Goal: Transaction & Acquisition: Purchase product/service

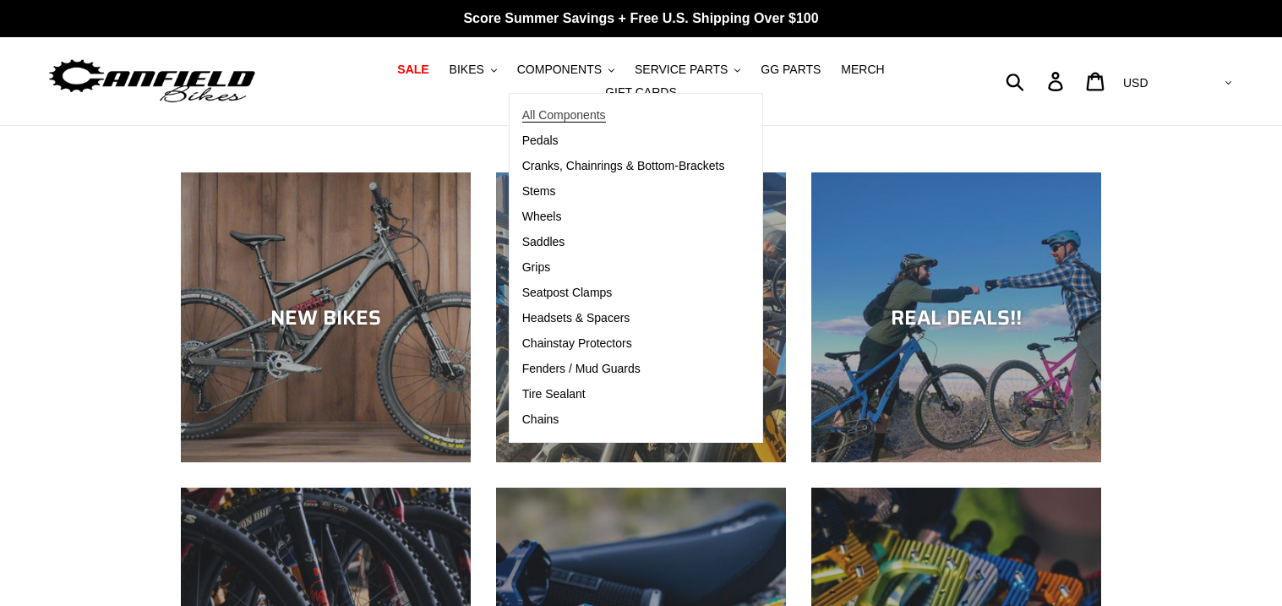
click at [522, 117] on span "All Components" at bounding box center [564, 115] width 84 height 14
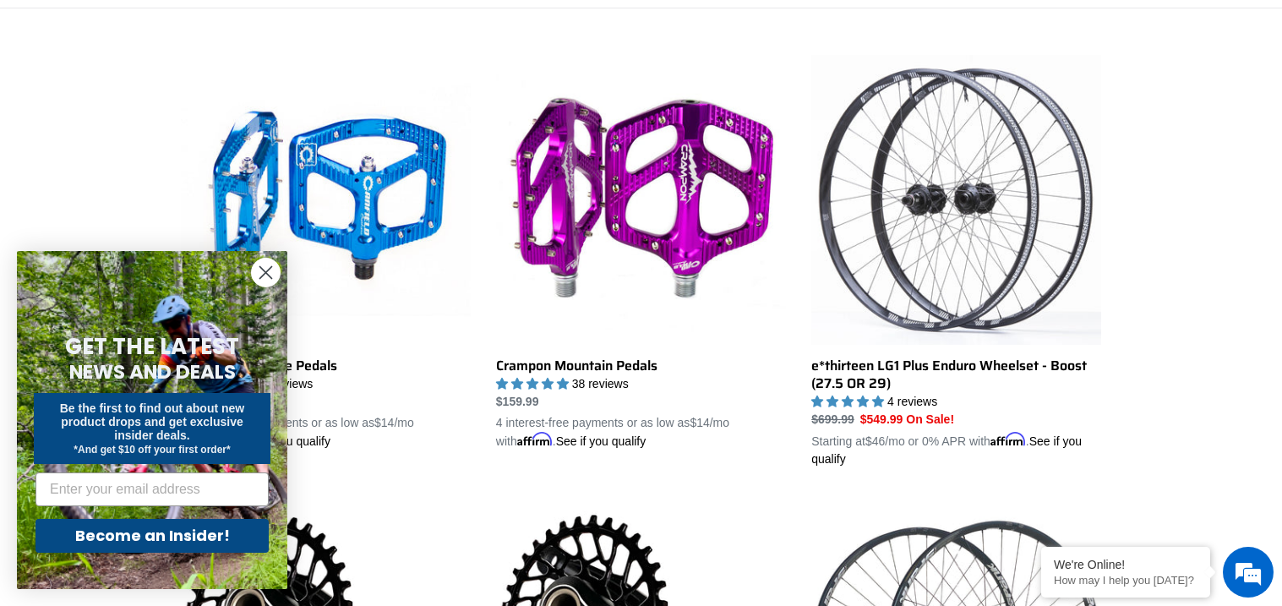
click at [271, 270] on circle "Close dialog" at bounding box center [266, 273] width 28 height 28
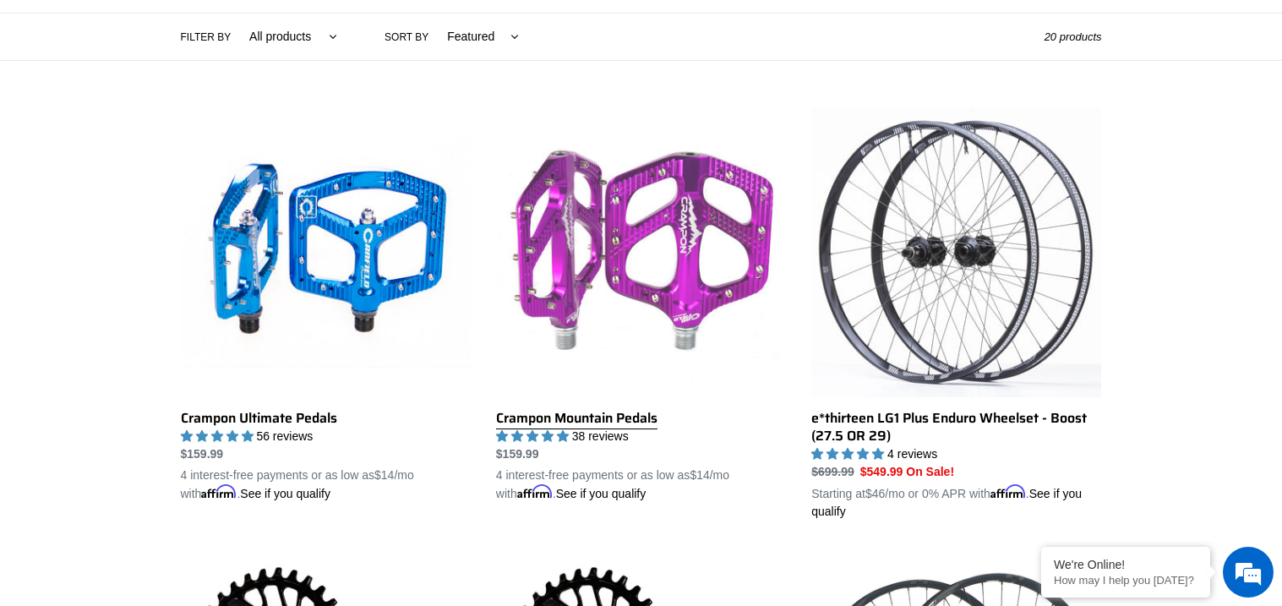
scroll to position [402, 0]
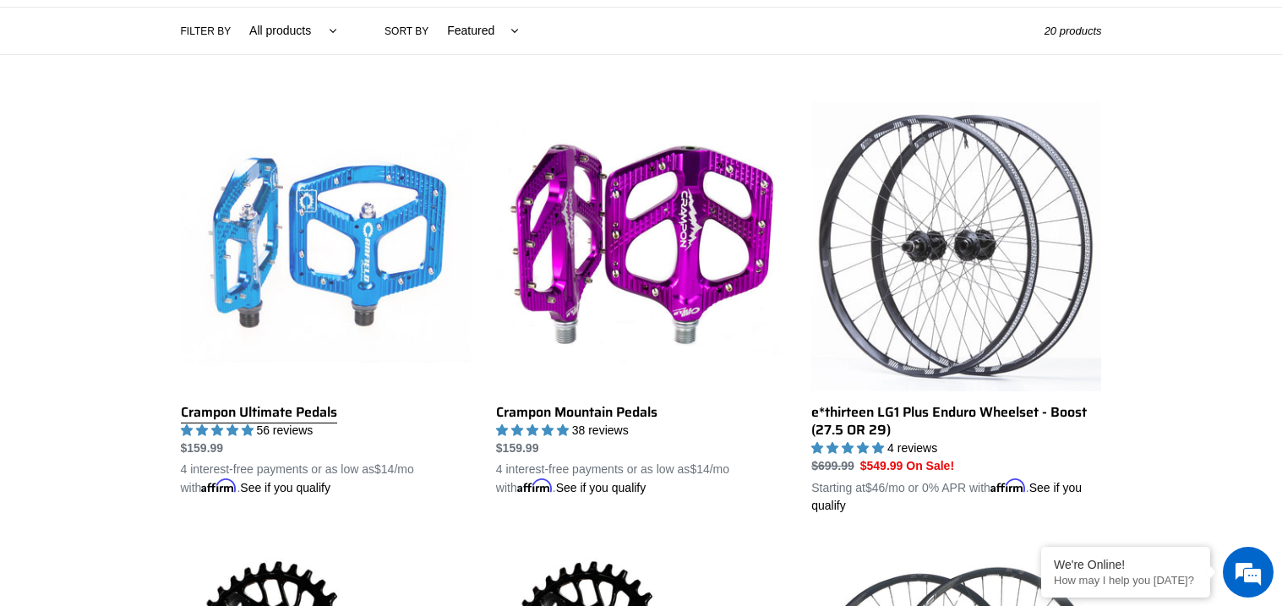
click at [252, 406] on link "Crampon Ultimate Pedals" at bounding box center [326, 298] width 290 height 395
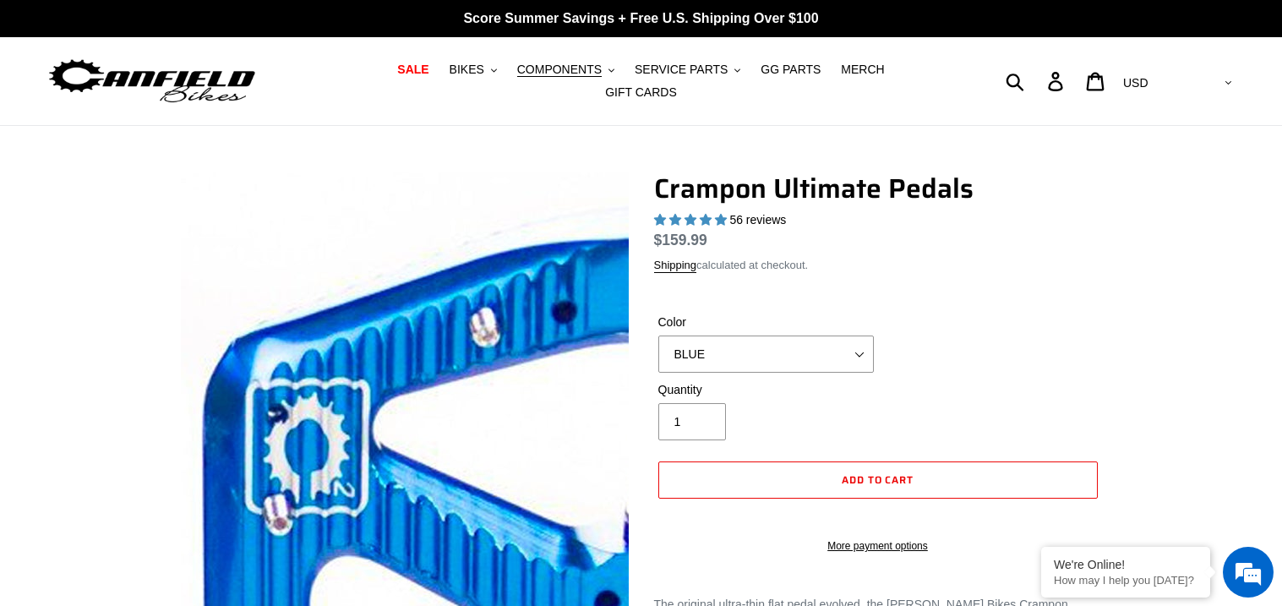
select select "highest-rating"
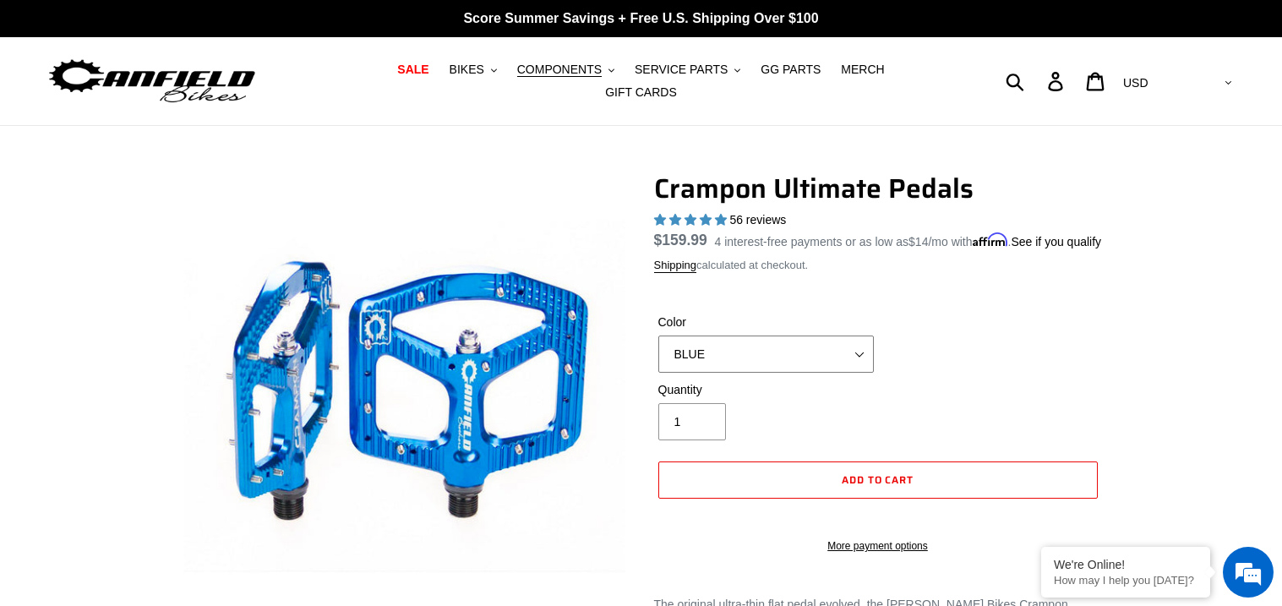
click at [685, 359] on select "BLUE RED PURPLE STEALTH BRONZE GREY TURQUOISE BLACK POLISHED BAJA GOLD PNW GREE…" at bounding box center [765, 353] width 215 height 37
click at [658, 348] on select "BLUE RED PURPLE STEALTH BRONZE GREY TURQUOISE BLACK POLISHED BAJA GOLD PNW GREE…" at bounding box center [765, 353] width 215 height 37
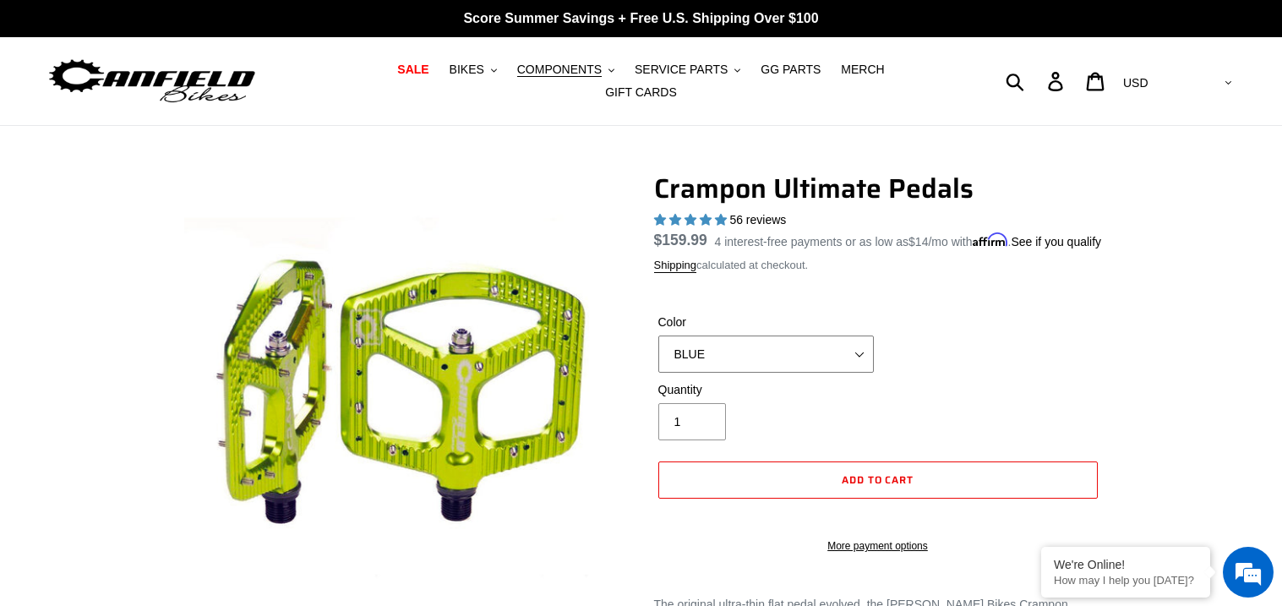
click at [707, 362] on select "BLUE RED PURPLE STEALTH BRONZE GREY TURQUOISE BLACK POLISHED BAJA GOLD PNW GREE…" at bounding box center [765, 353] width 215 height 37
click at [658, 348] on select "BLUE RED PURPLE STEALTH BRONZE GREY TURQUOISE BLACK POLISHED BAJA GOLD PNW GREE…" at bounding box center [765, 353] width 215 height 37
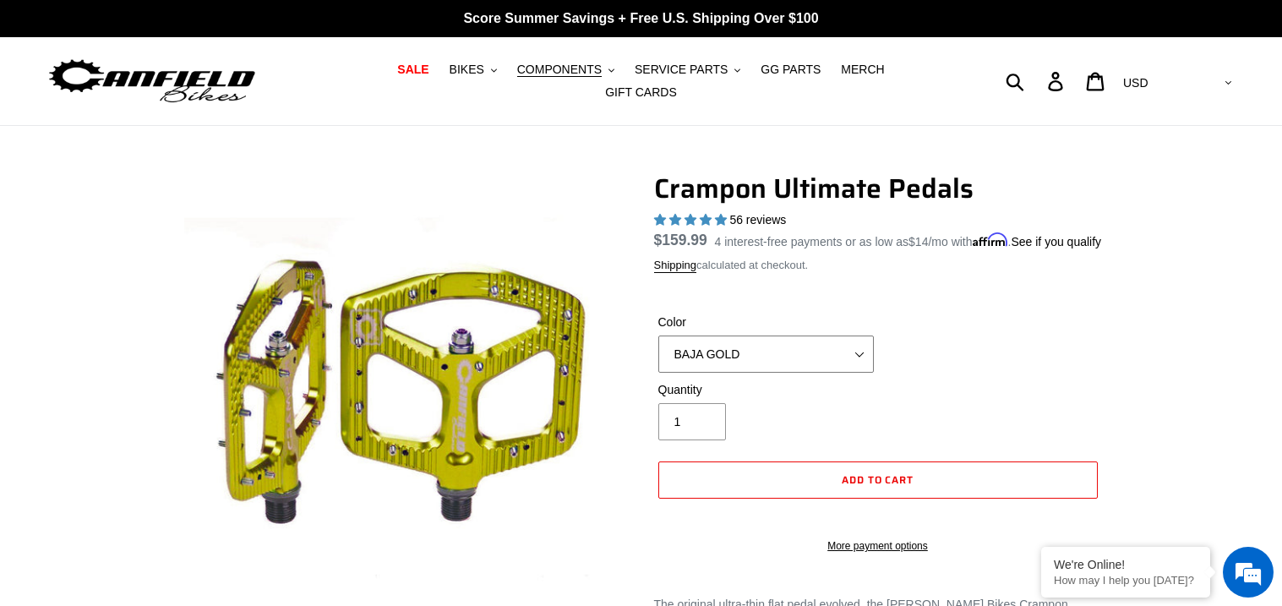
click at [757, 373] on select "BLUE RED PURPLE STEALTH BRONZE GREY TURQUOISE BLACK POLISHED BAJA GOLD PNW GREE…" at bounding box center [765, 353] width 215 height 37
click at [658, 348] on select "BLUE RED PURPLE STEALTH BRONZE GREY TURQUOISE BLACK POLISHED BAJA GOLD PNW GREE…" at bounding box center [765, 353] width 215 height 37
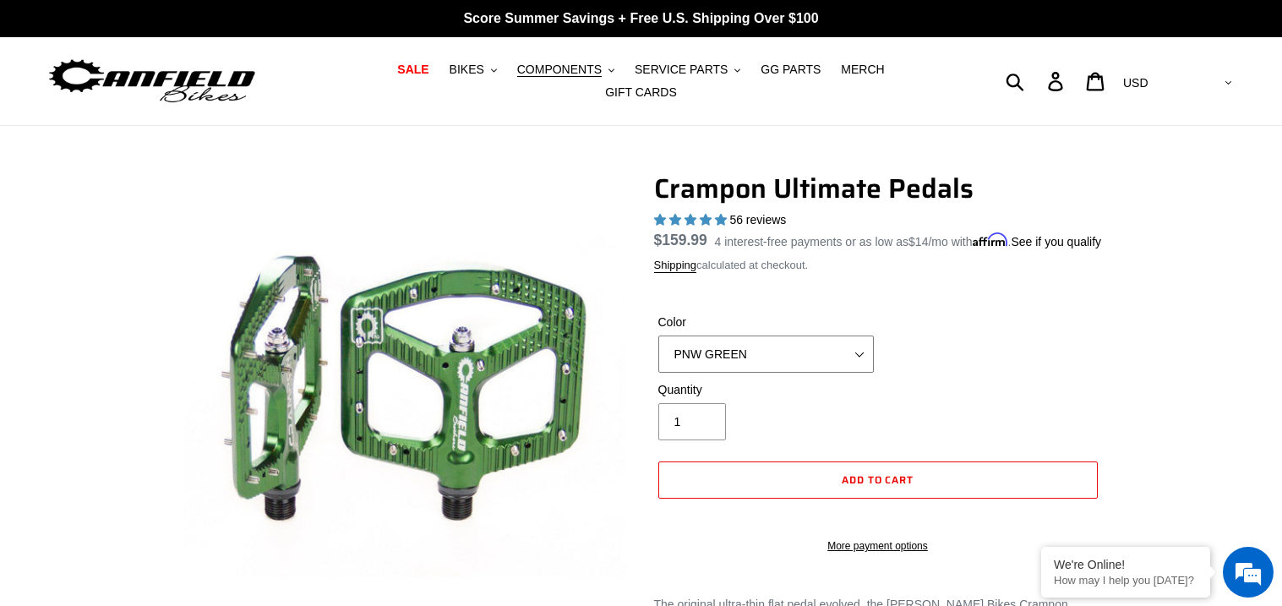
click at [703, 351] on select "BLUE RED PURPLE STEALTH BRONZE GREY TURQUOISE BLACK POLISHED BAJA GOLD PNW GREE…" at bounding box center [765, 353] width 215 height 37
click at [658, 348] on select "BLUE RED PURPLE STEALTH BRONZE GREY TURQUOISE BLACK POLISHED BAJA GOLD PNW GREE…" at bounding box center [765, 353] width 215 height 37
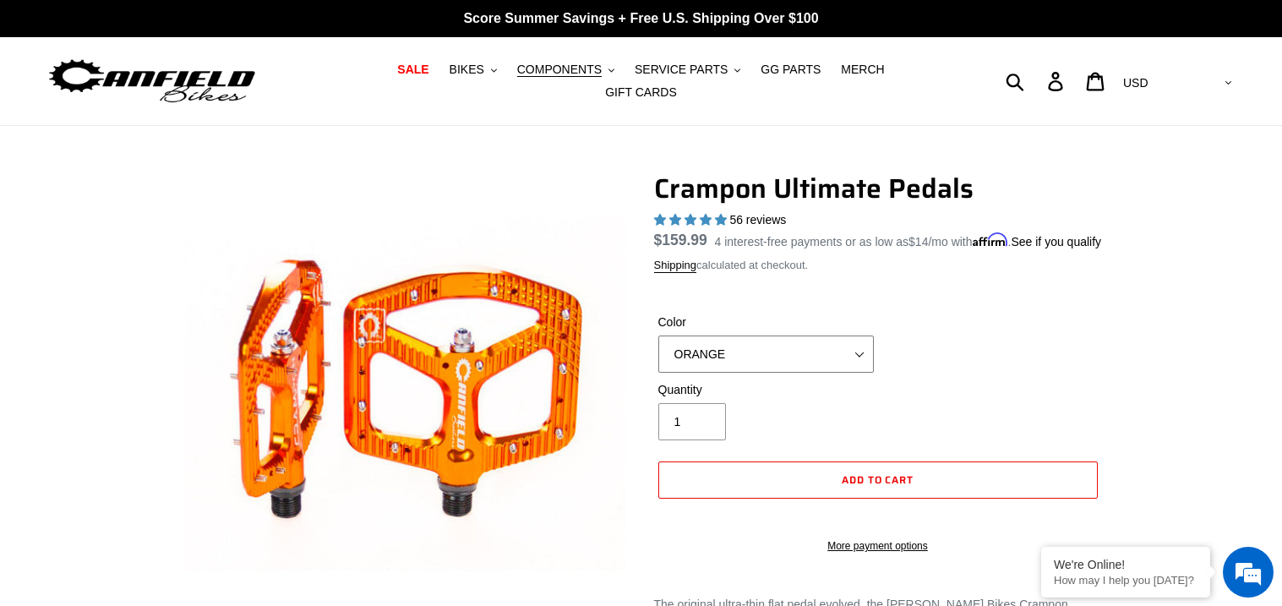
click at [732, 357] on select "BLUE RED PURPLE STEALTH BRONZE GREY TURQUOISE BLACK POLISHED BAJA GOLD PNW GREE…" at bounding box center [765, 353] width 215 height 37
click at [658, 348] on select "BLUE RED PURPLE STEALTH BRONZE GREY TURQUOISE BLACK POLISHED BAJA GOLD PNW GREE…" at bounding box center [765, 353] width 215 height 37
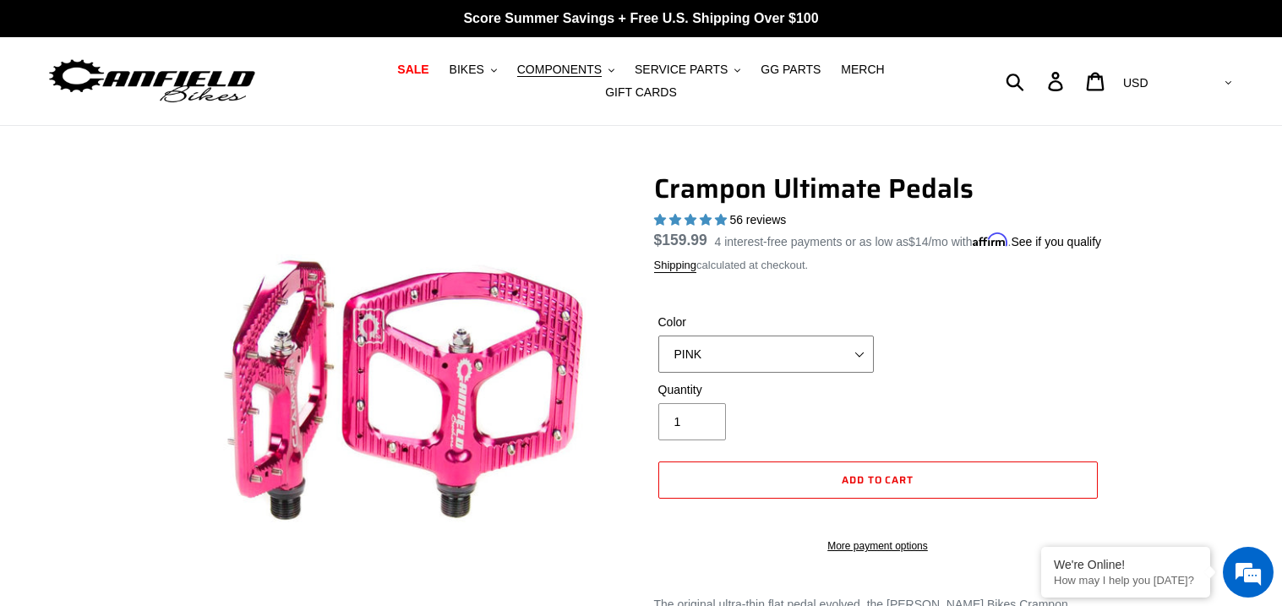
click at [718, 347] on select "BLUE RED PURPLE STEALTH BRONZE GREY TURQUOISE BLACK POLISHED BAJA GOLD PNW GREE…" at bounding box center [765, 353] width 215 height 37
click at [658, 348] on select "BLUE RED PURPLE STEALTH BRONZE GREY TURQUOISE BLACK POLISHED BAJA GOLD PNW GREE…" at bounding box center [765, 353] width 215 height 37
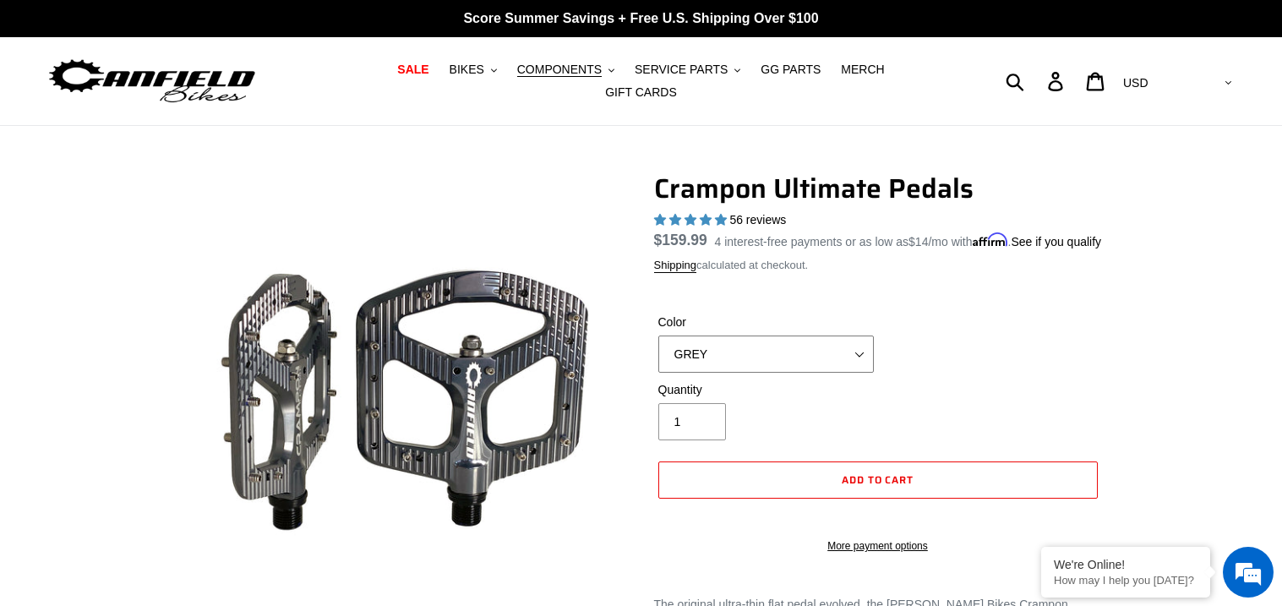
click at [677, 363] on select "BLUE RED PURPLE STEALTH BRONZE GREY TURQUOISE BLACK POLISHED BAJA GOLD PNW GREE…" at bounding box center [765, 353] width 215 height 37
click at [658, 348] on select "BLUE RED PURPLE STEALTH BRONZE GREY TURQUOISE BLACK POLISHED BAJA GOLD PNW GREE…" at bounding box center [765, 353] width 215 height 37
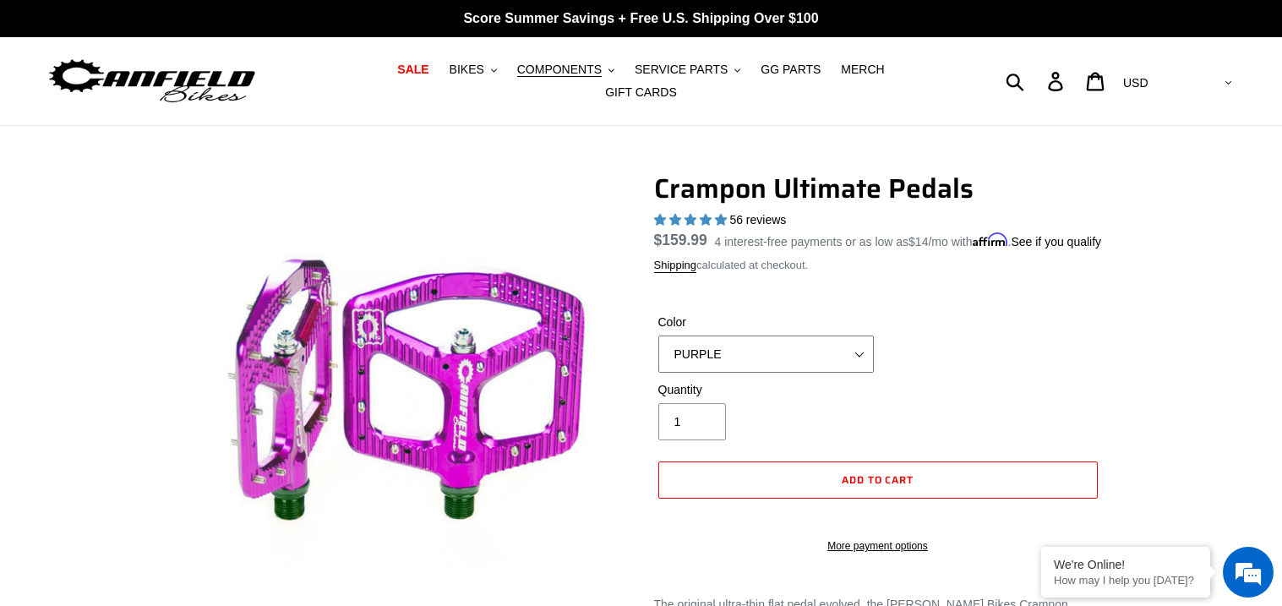
click at [698, 360] on select "BLUE RED PURPLE STEALTH BRONZE GREY TURQUOISE BLACK POLISHED BAJA GOLD PNW GREE…" at bounding box center [765, 353] width 215 height 37
click at [658, 348] on select "BLUE RED PURPLE STEALTH BRONZE GREY TURQUOISE BLACK POLISHED BAJA GOLD PNW GREE…" at bounding box center [765, 353] width 215 height 37
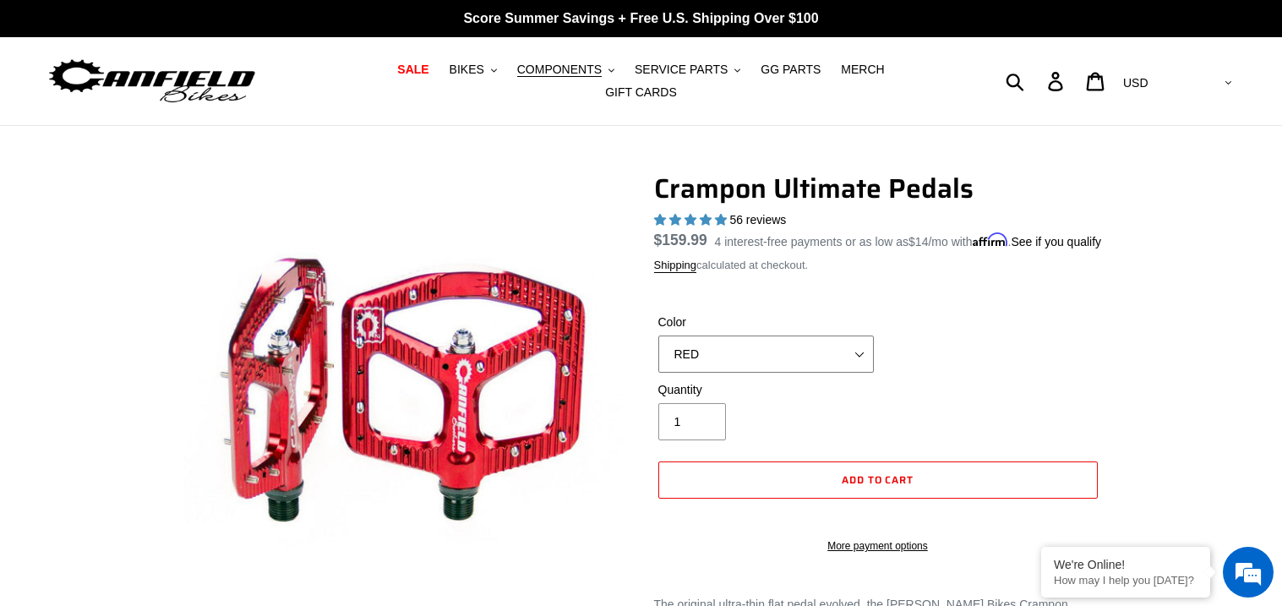
click at [696, 373] on select "BLUE RED PURPLE STEALTH BRONZE GREY TURQUOISE BLACK POLISHED BAJA GOLD PNW GREE…" at bounding box center [765, 353] width 215 height 37
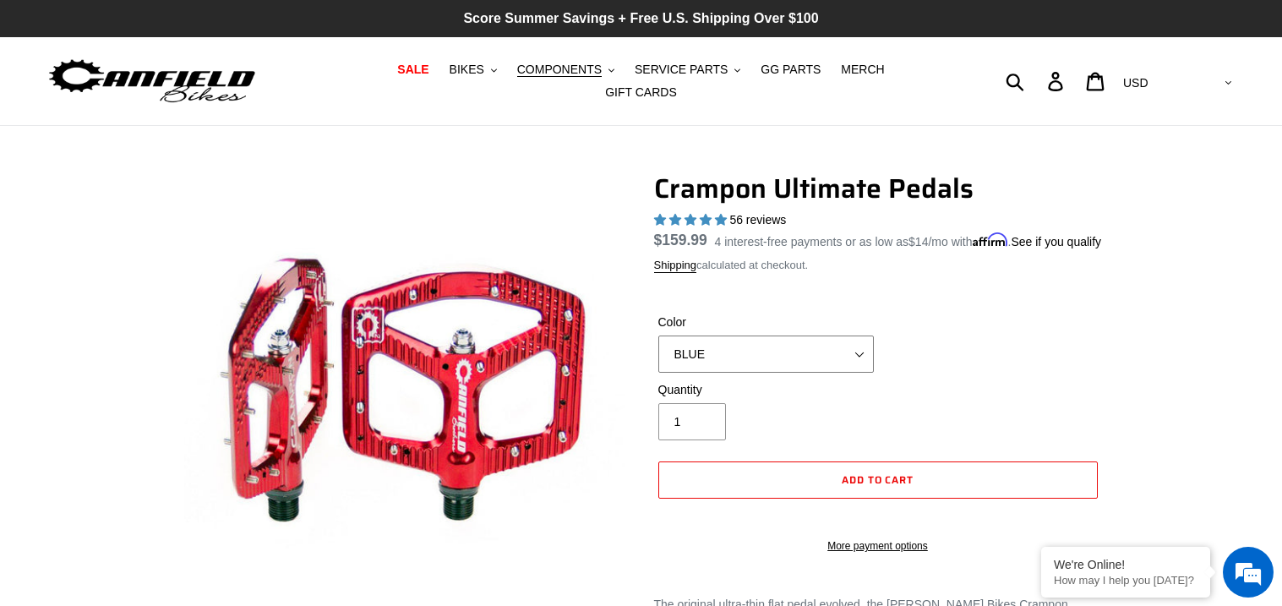
click at [658, 348] on select "BLUE RED PURPLE STEALTH BRONZE GREY TURQUOISE BLACK POLISHED BAJA GOLD PNW GREE…" at bounding box center [765, 353] width 215 height 37
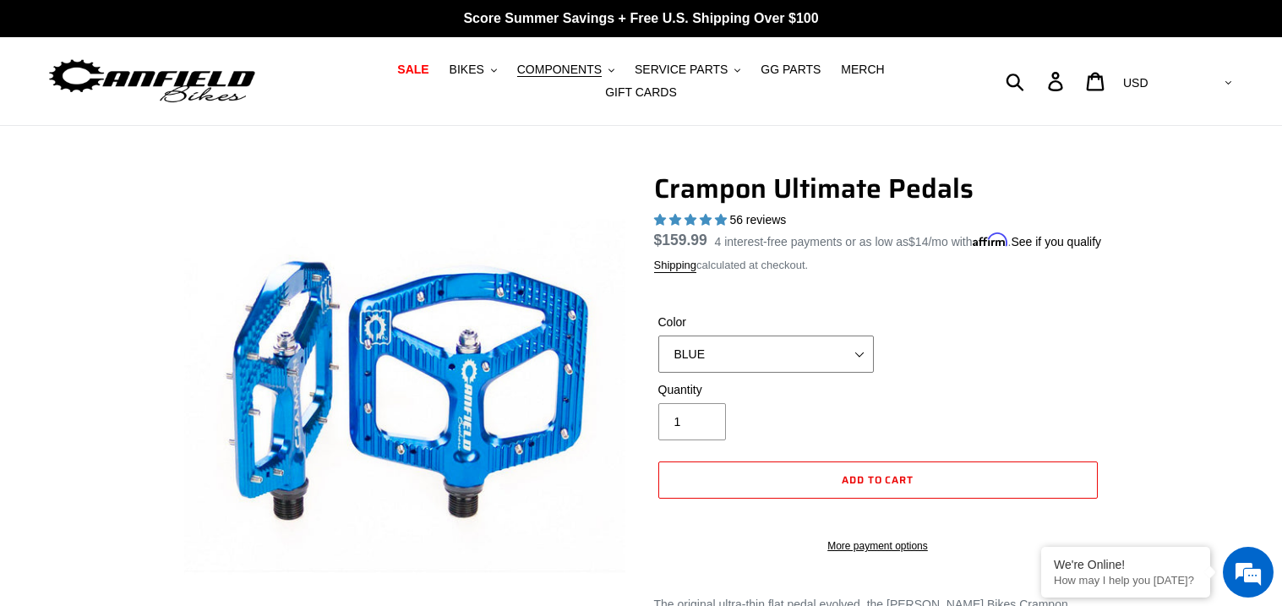
click at [685, 351] on select "BLUE RED PURPLE STEALTH BRONZE GREY TURQUOISE BLACK POLISHED BAJA GOLD PNW GREE…" at bounding box center [765, 353] width 215 height 37
click at [658, 348] on select "BLUE RED PURPLE STEALTH BRONZE GREY TURQUOISE BLACK POLISHED BAJA GOLD PNW GREE…" at bounding box center [765, 353] width 215 height 37
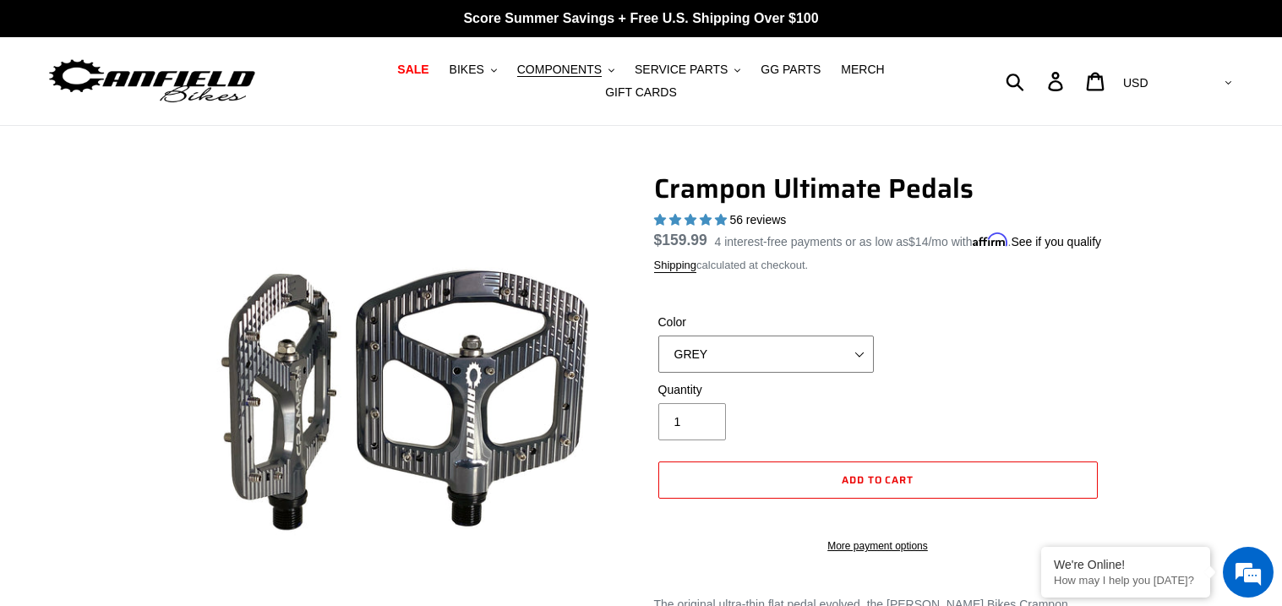
click at [727, 348] on select "BLUE RED PURPLE STEALTH BRONZE GREY TURQUOISE BLACK POLISHED BAJA GOLD PNW GREE…" at bounding box center [765, 353] width 215 height 37
click at [658, 348] on select "BLUE RED PURPLE STEALTH BRONZE GREY TURQUOISE BLACK POLISHED BAJA GOLD PNW GREE…" at bounding box center [765, 353] width 215 height 37
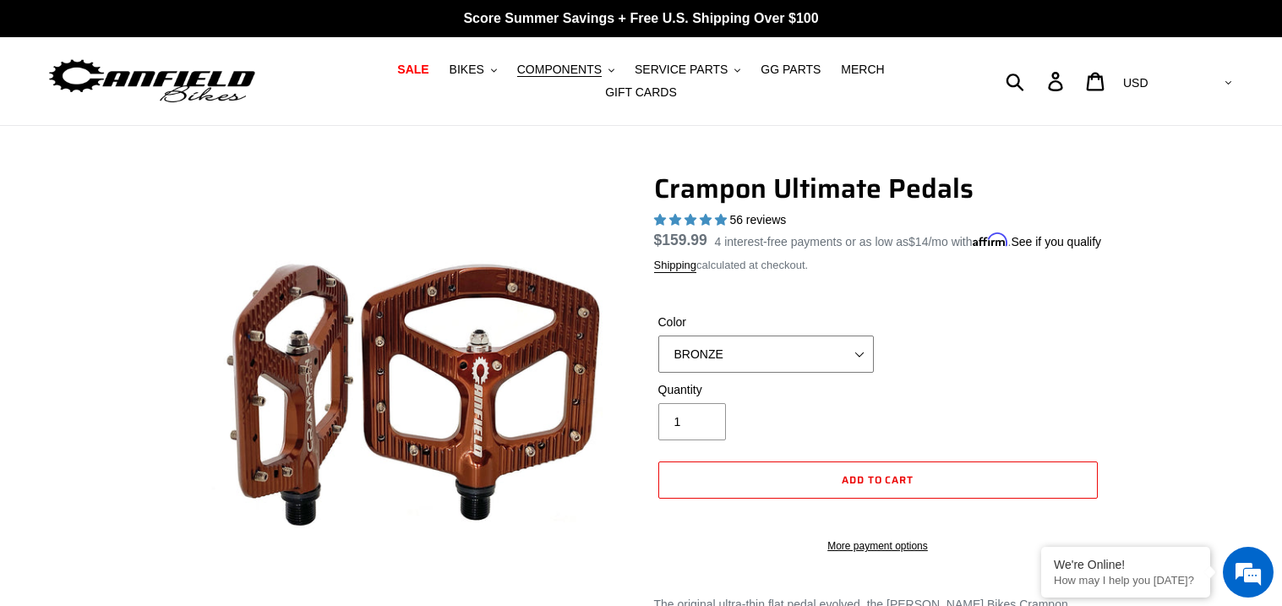
click at [694, 347] on select "BLUE RED PURPLE STEALTH BRONZE GREY TURQUOISE BLACK POLISHED BAJA GOLD PNW GREE…" at bounding box center [765, 353] width 215 height 37
click at [658, 348] on select "BLUE RED PURPLE STEALTH BRONZE GREY TURQUOISE BLACK POLISHED BAJA GOLD PNW GREE…" at bounding box center [765, 353] width 215 height 37
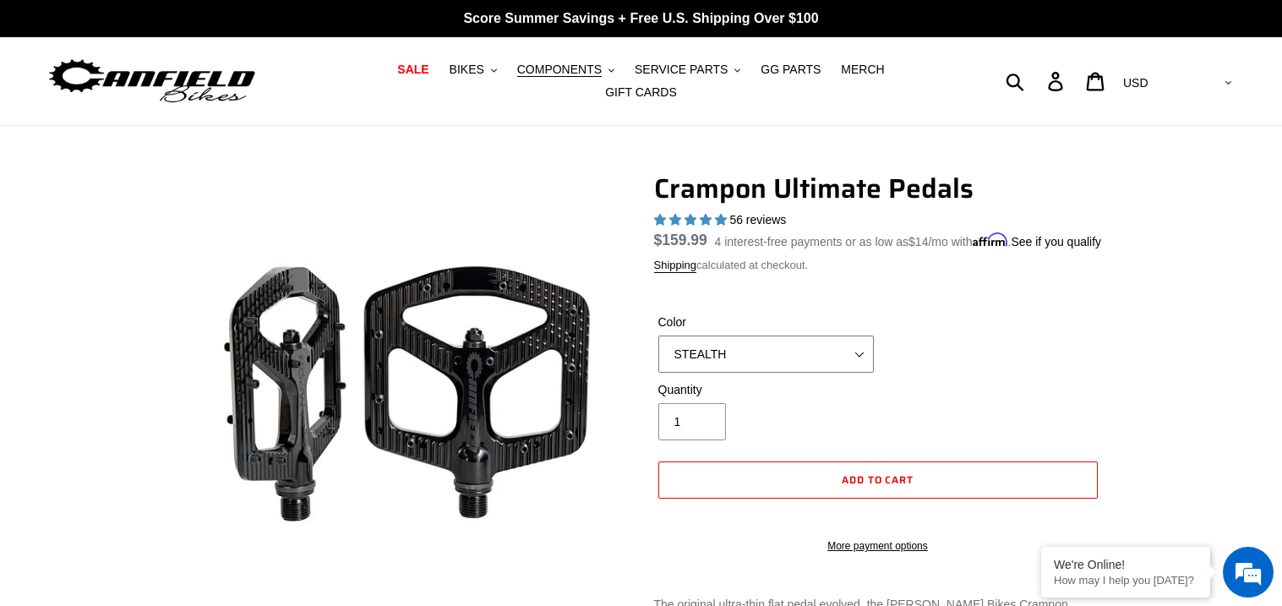
click at [706, 373] on select "BLUE RED PURPLE STEALTH BRONZE GREY TURQUOISE BLACK POLISHED BAJA GOLD PNW GREE…" at bounding box center [765, 353] width 215 height 37
select select "PURPLE"
click at [658, 348] on select "BLUE RED PURPLE STEALTH BRONZE GREY TURQUOISE BLACK POLISHED BAJA GOLD PNW GREE…" at bounding box center [765, 353] width 215 height 37
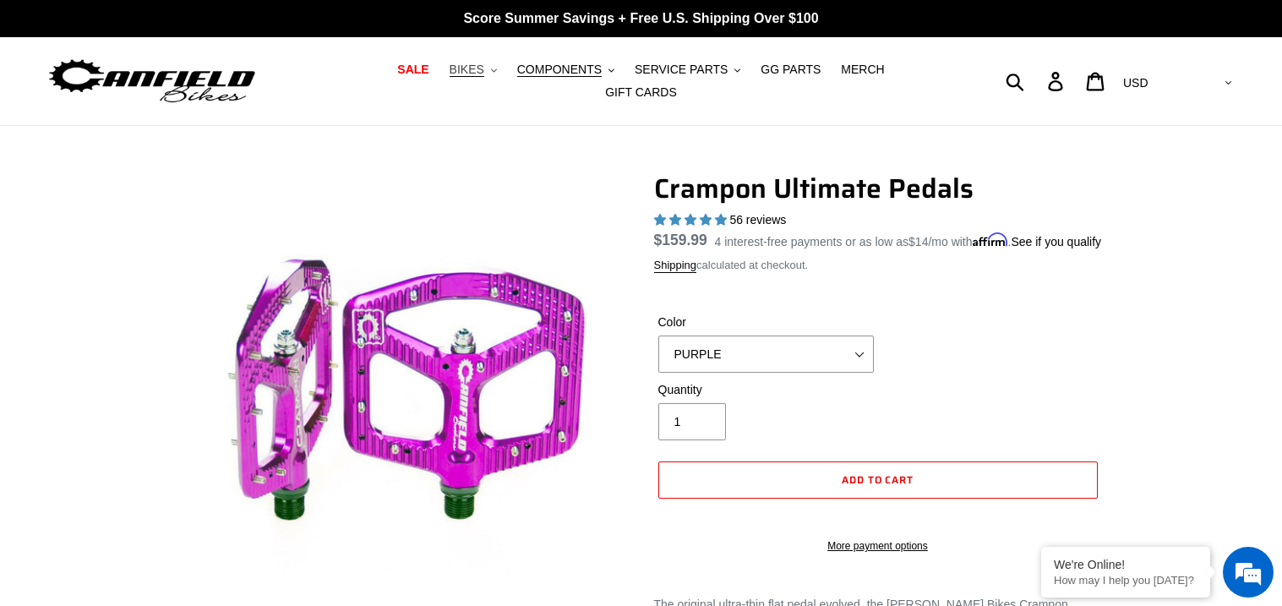
click at [449, 68] on span "BIKES" at bounding box center [466, 70] width 35 height 14
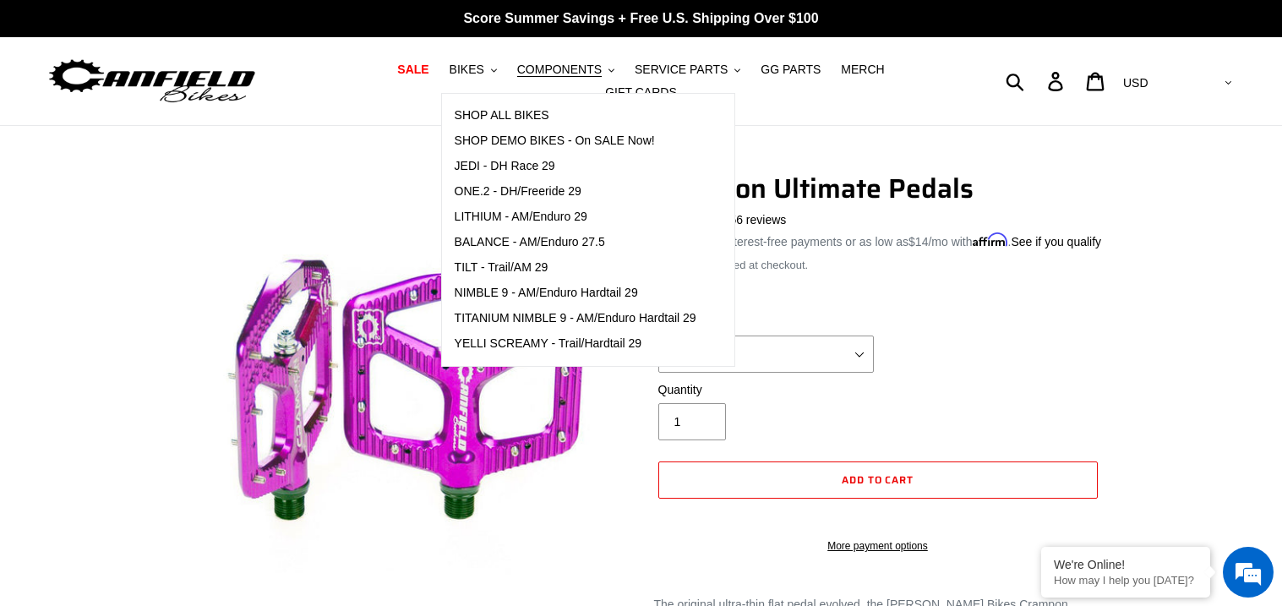
click at [667, 45] on nav "SALE BIKES .cls-1{fill:#231f20} SHOP ALL BIKES SHOP DEMO BIKES - On SALE Now! J…" at bounding box center [641, 81] width 595 height 88
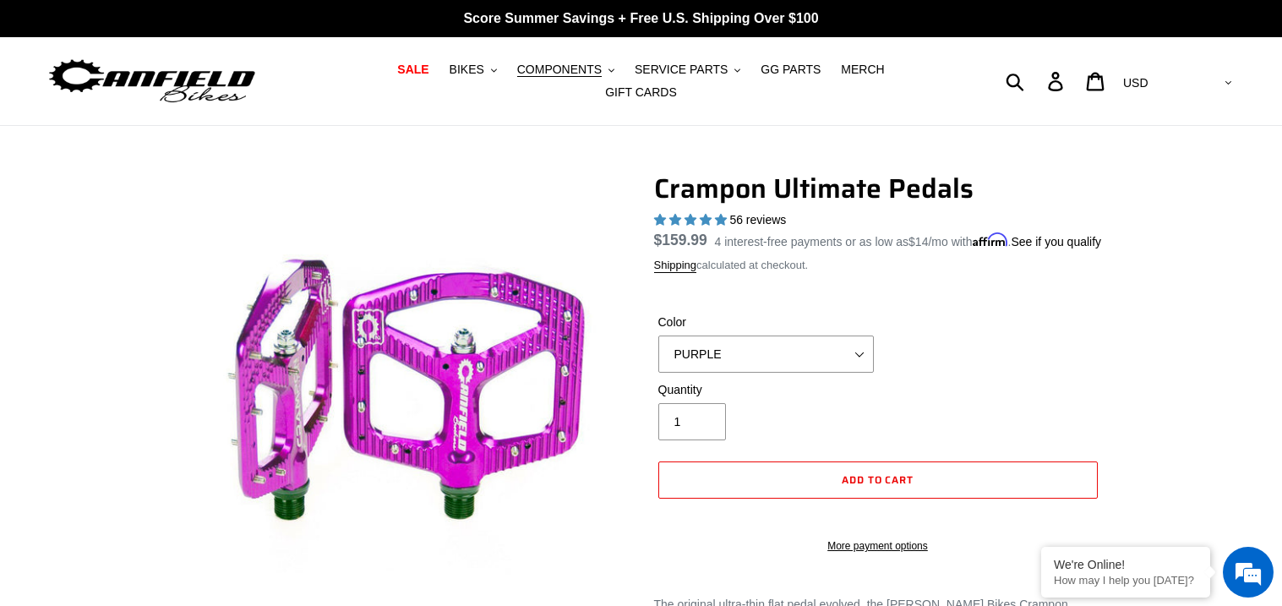
click at [668, 62] on nav "SALE BIKES .cls-1{fill:#231f20} SHOP ALL BIKES SHOP DEMO BIKES - On SALE Now! J…" at bounding box center [641, 81] width 595 height 88
click at [669, 67] on button "SERVICE PARTS .cls-1{fill:#231f20}" at bounding box center [687, 69] width 123 height 23
